Goal: Information Seeking & Learning: Compare options

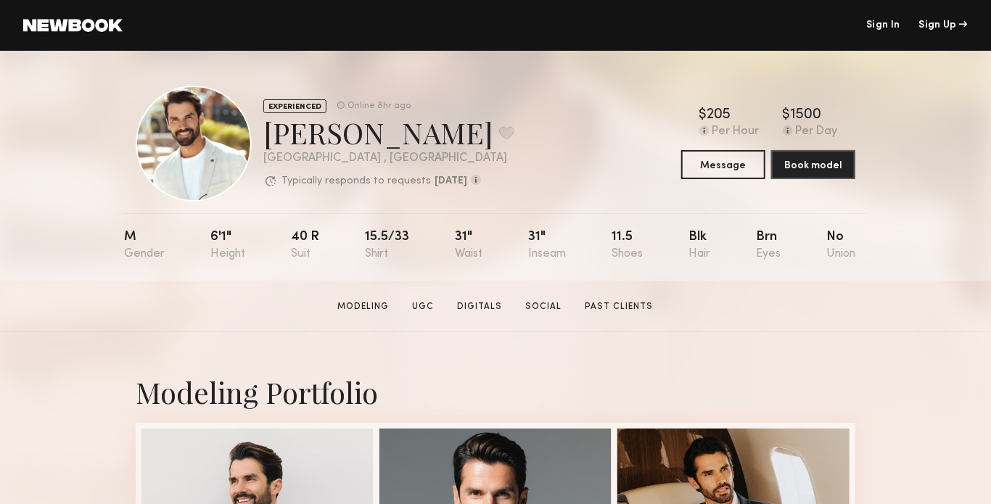
click at [79, 25] on link at bounding box center [72, 25] width 99 height 13
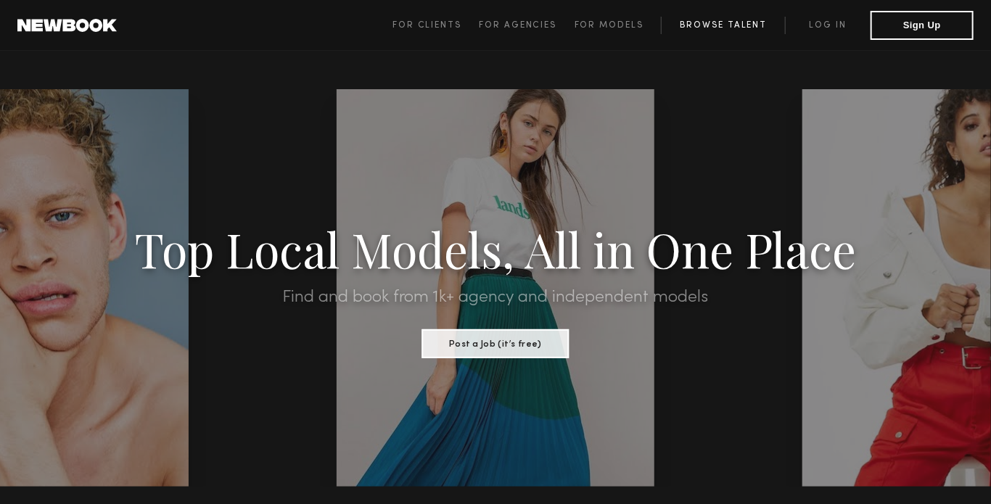
click at [724, 25] on link "Browse Talent" at bounding box center [723, 25] width 124 height 17
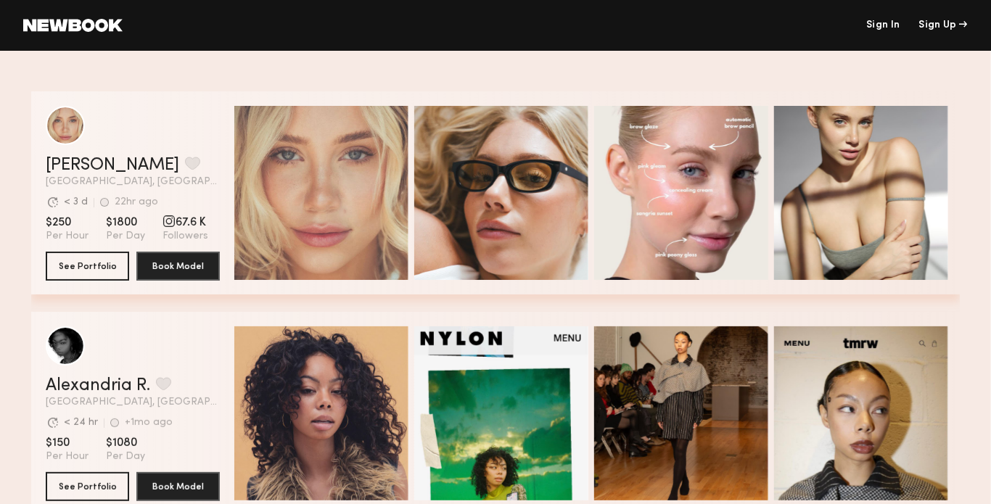
click at [54, 21] on link at bounding box center [72, 25] width 99 height 13
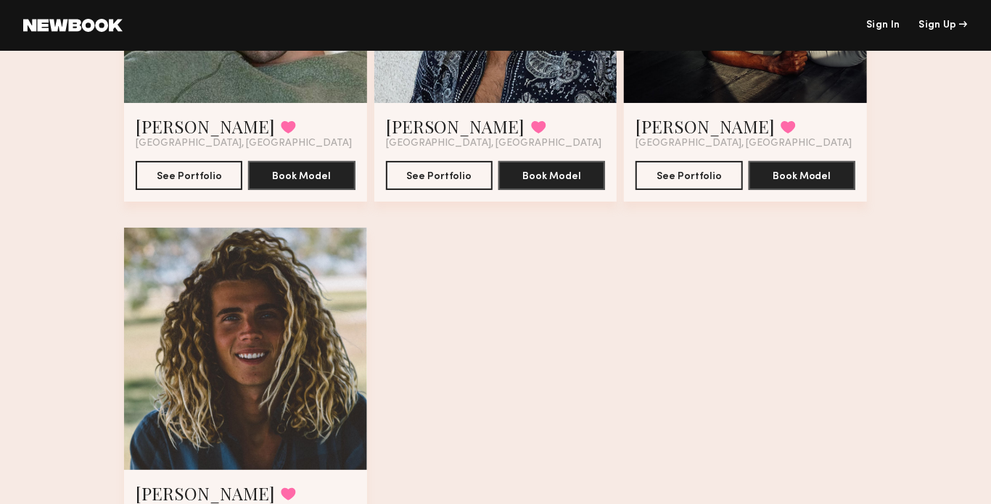
scroll to position [2630, 0]
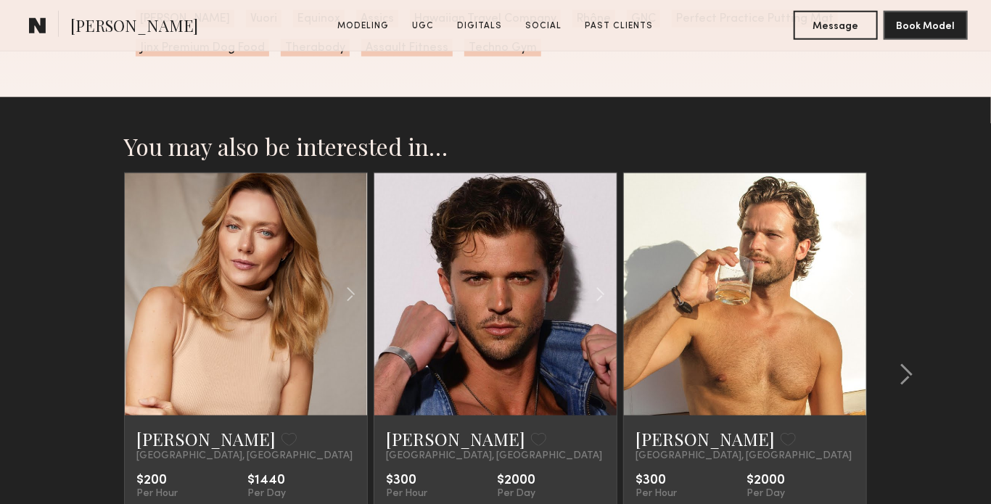
scroll to position [3194, 0]
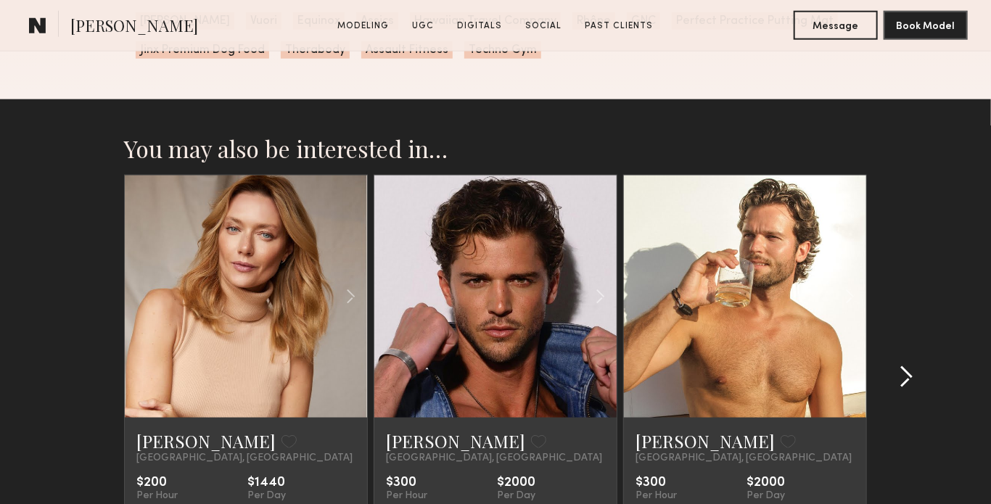
click at [906, 383] on common-icon at bounding box center [906, 377] width 15 height 23
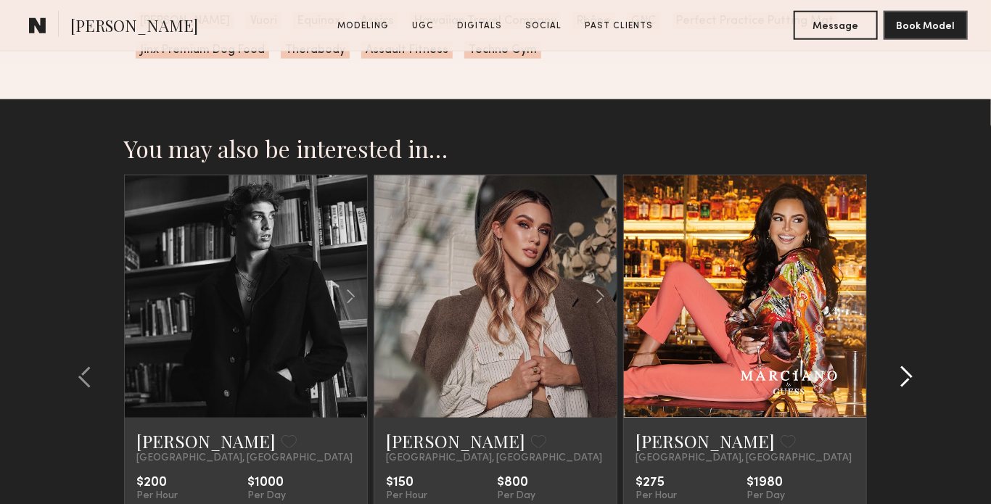
click at [906, 383] on common-icon at bounding box center [906, 377] width 15 height 23
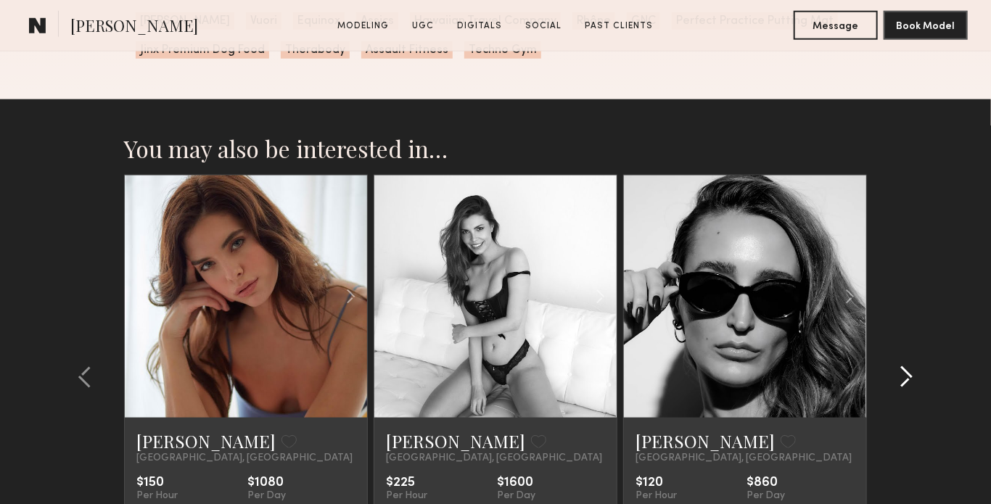
click at [906, 383] on common-icon at bounding box center [906, 377] width 15 height 23
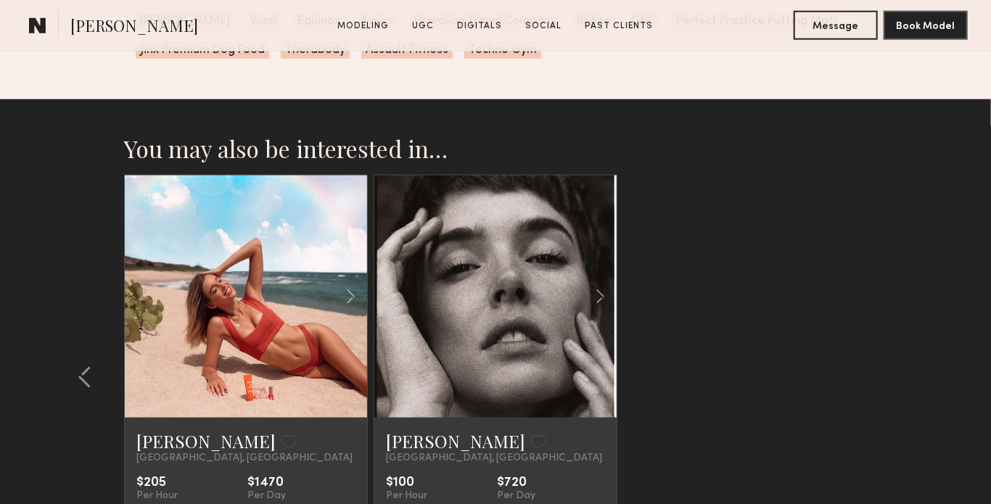
click at [906, 383] on section "You may also be interested in… Anastassija M. Favorite Los Angeles, CA $200 Per…" at bounding box center [495, 392] width 991 height 587
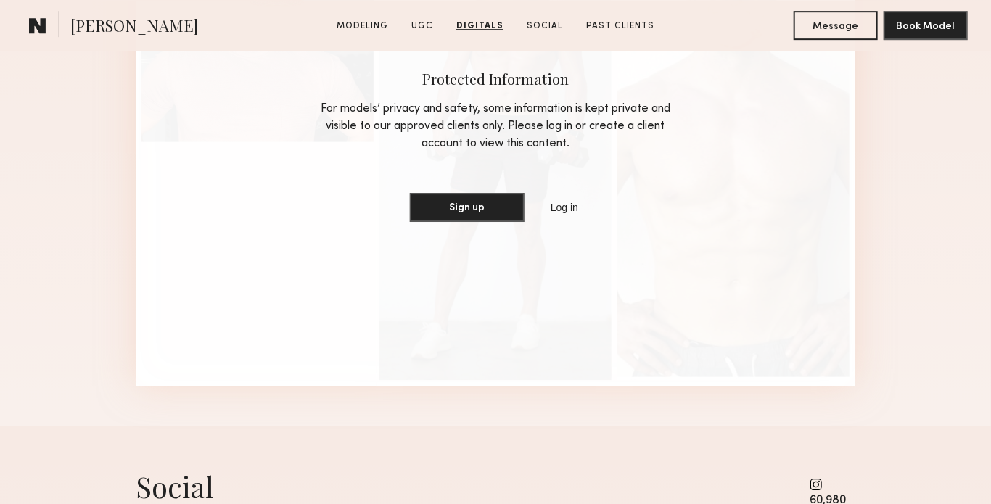
scroll to position [2129, 0]
